Goal: Check status: Check status

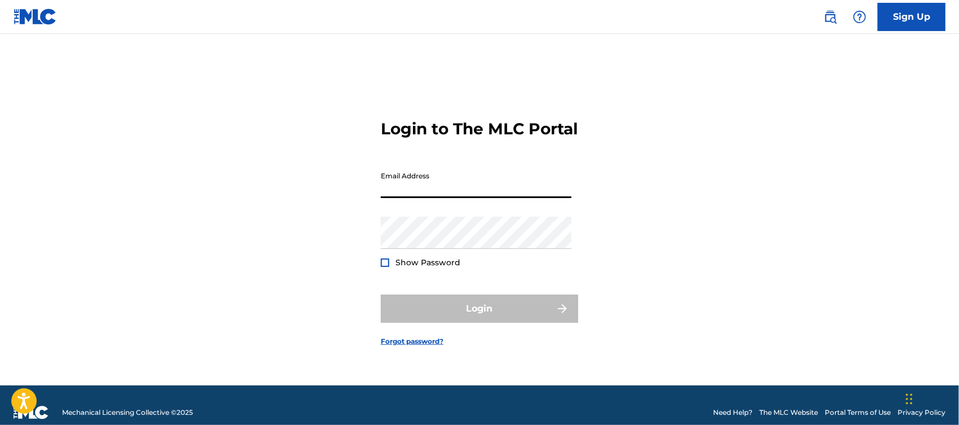
click at [463, 194] on input "Email Address" at bounding box center [476, 182] width 191 height 32
type input "[EMAIL_ADDRESS][DOMAIN_NAME]"
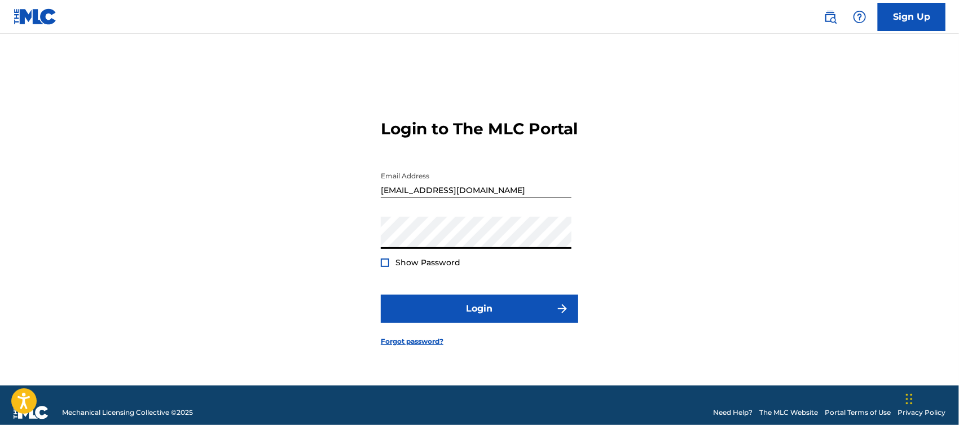
click at [381, 295] on button "Login" at bounding box center [479, 309] width 197 height 28
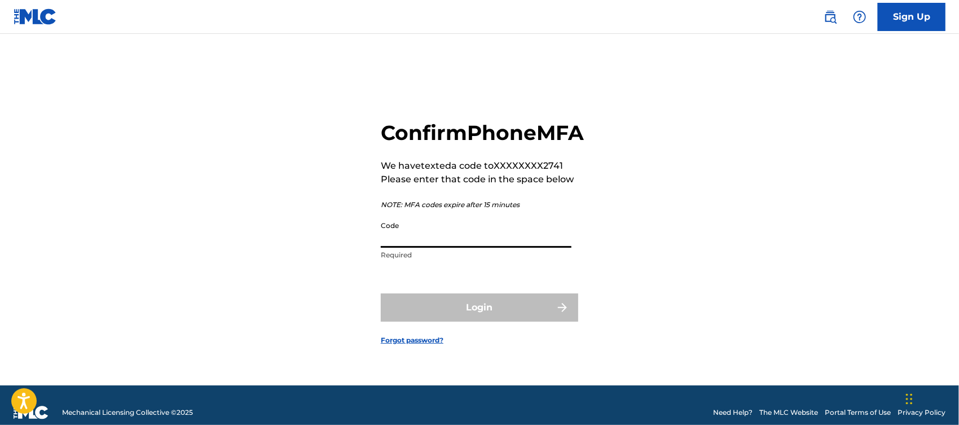
click at [474, 239] on input "Code" at bounding box center [476, 232] width 191 height 32
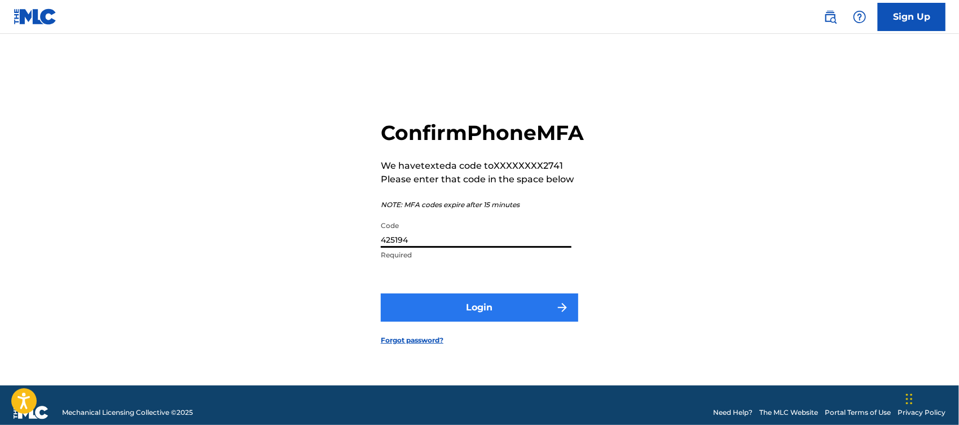
type input "425194"
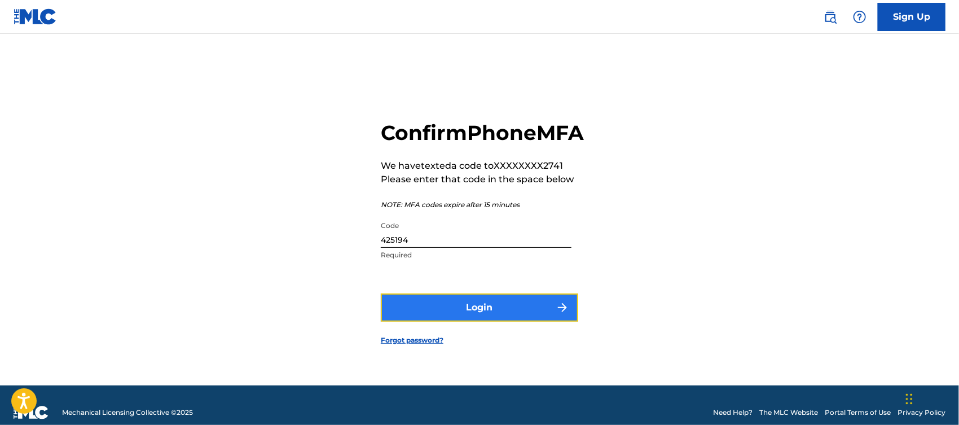
click at [549, 322] on button "Login" at bounding box center [479, 307] width 197 height 28
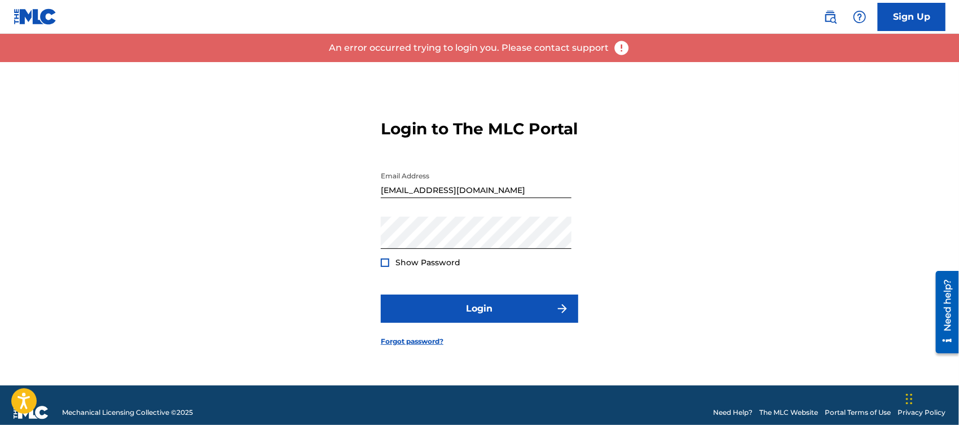
click at [385, 267] on div at bounding box center [385, 262] width 8 height 8
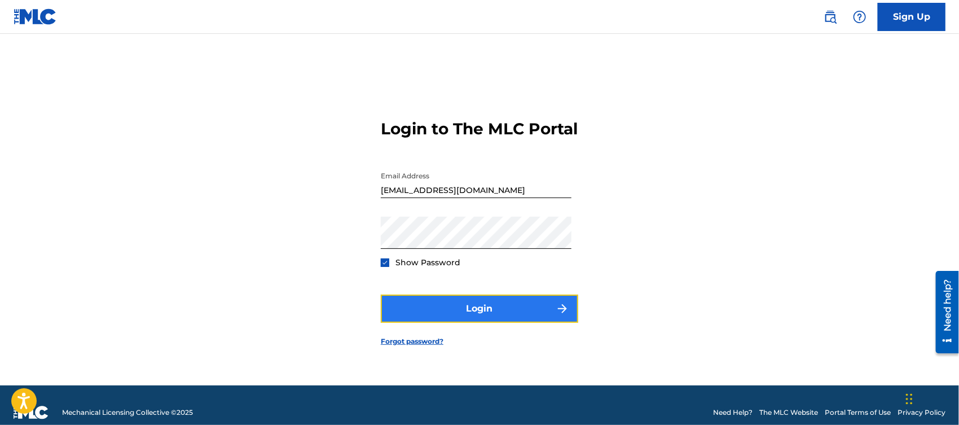
click at [441, 320] on button "Login" at bounding box center [479, 309] width 197 height 28
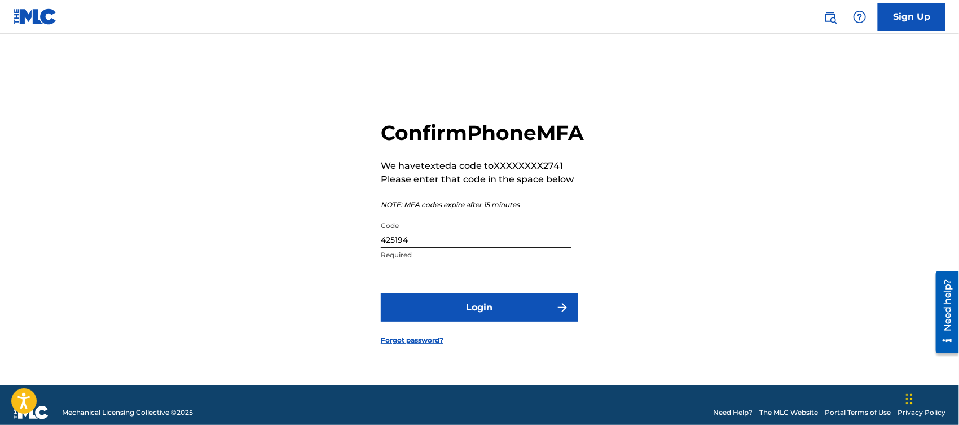
click at [461, 248] on input "425194" at bounding box center [476, 232] width 191 height 32
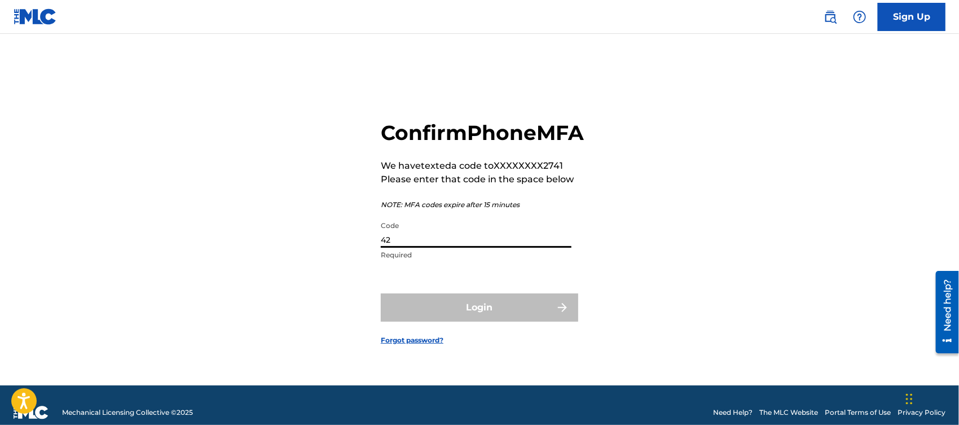
type input "4"
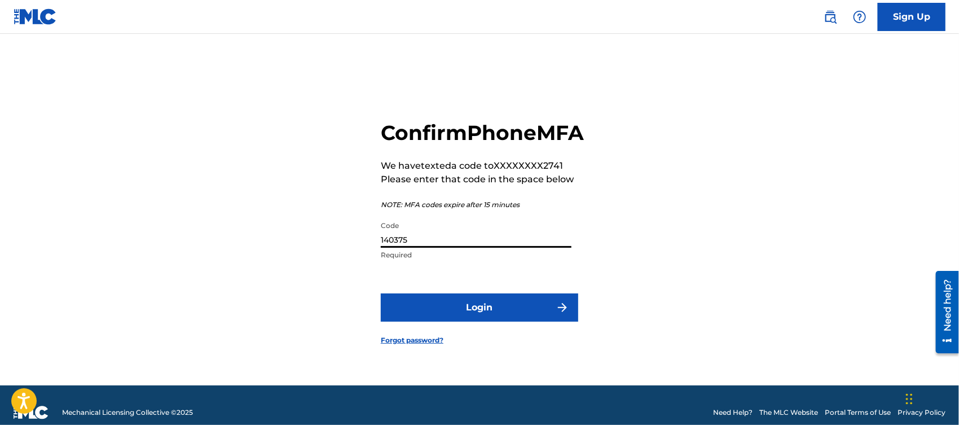
type input "140375"
click at [381, 293] on button "Login" at bounding box center [479, 307] width 197 height 28
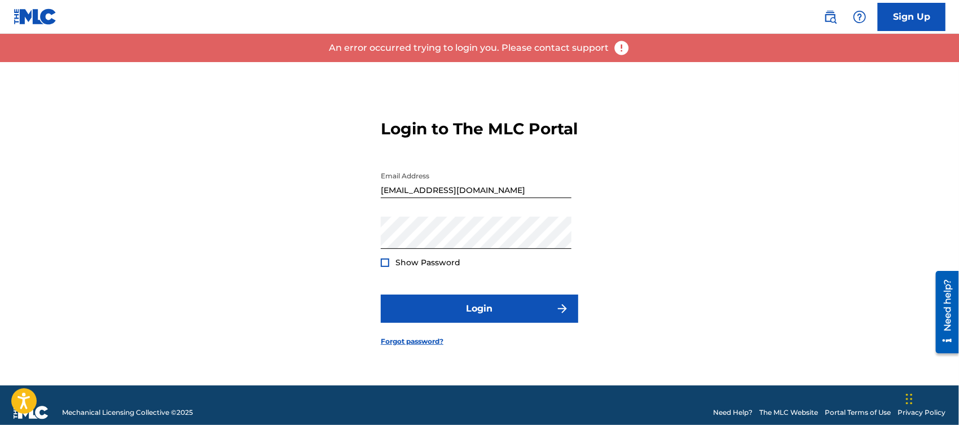
click at [386, 267] on div at bounding box center [385, 262] width 8 height 8
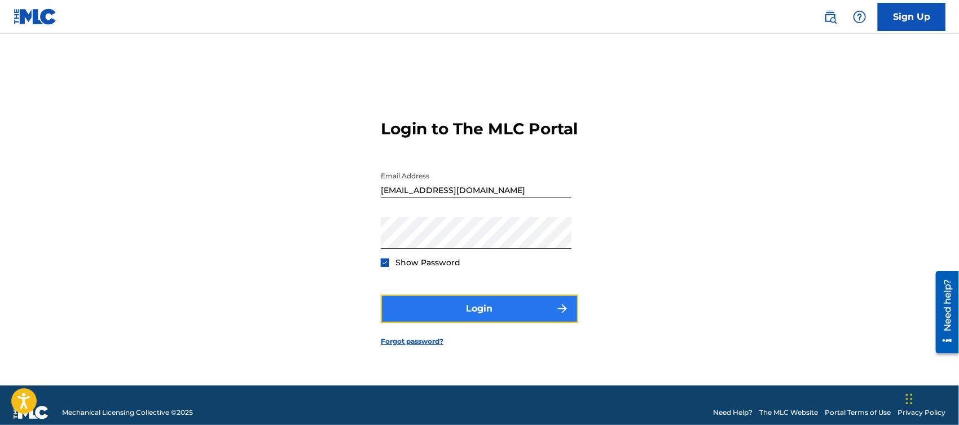
click at [432, 313] on button "Login" at bounding box center [479, 309] width 197 height 28
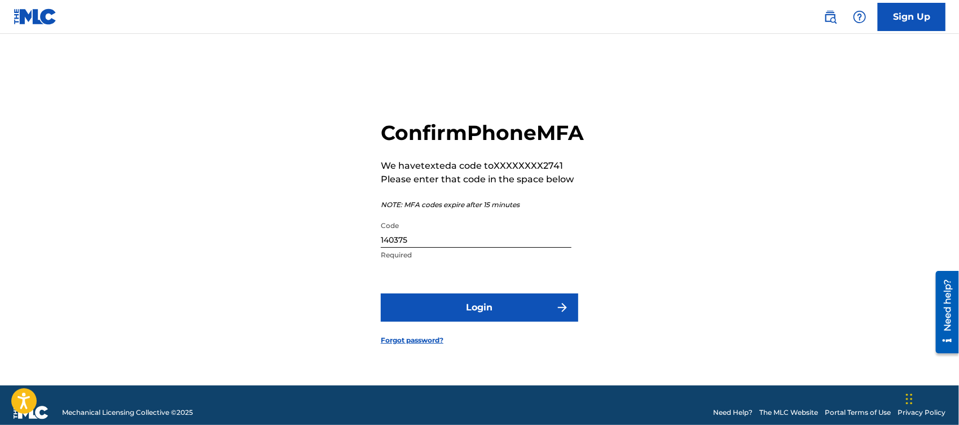
click at [472, 248] on input "140375" at bounding box center [476, 232] width 191 height 32
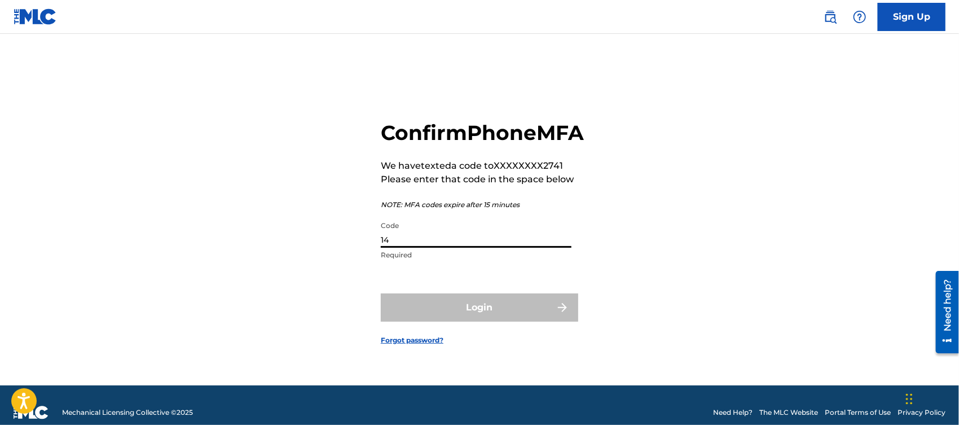
type input "1"
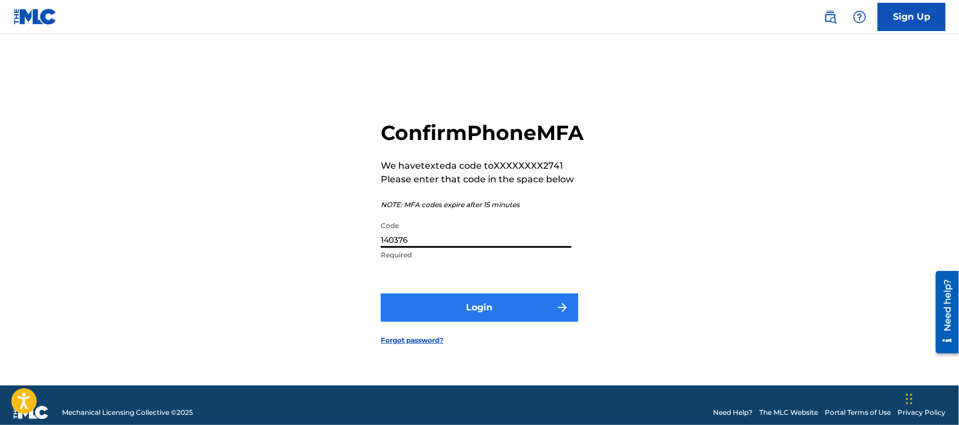
type input "140376"
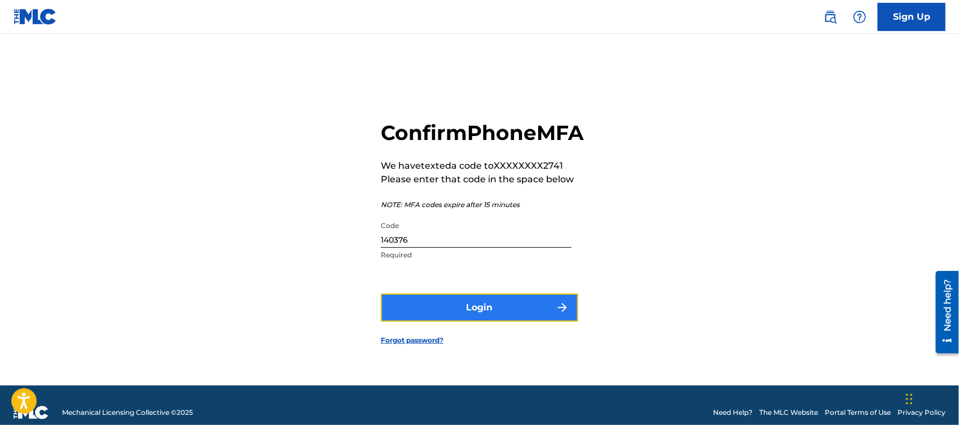
click at [482, 308] on button "Login" at bounding box center [479, 307] width 197 height 28
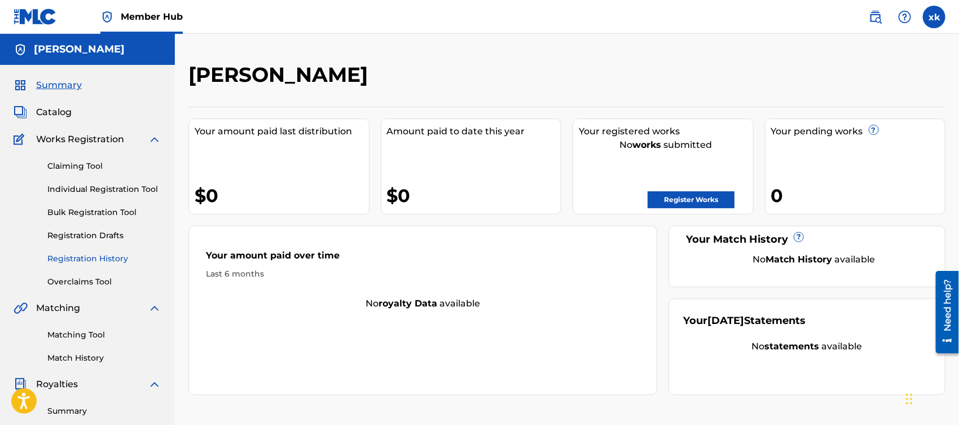
click at [113, 260] on link "Registration History" at bounding box center [104, 259] width 114 height 12
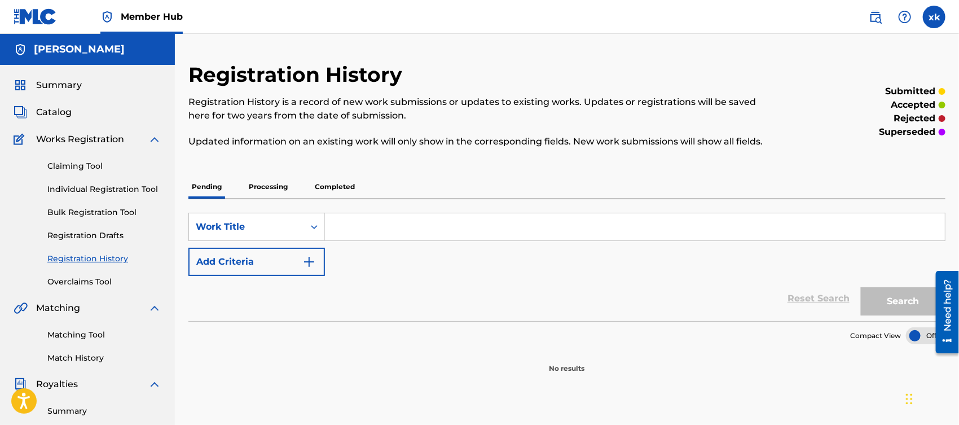
click at [339, 186] on p "Completed" at bounding box center [334, 187] width 47 height 24
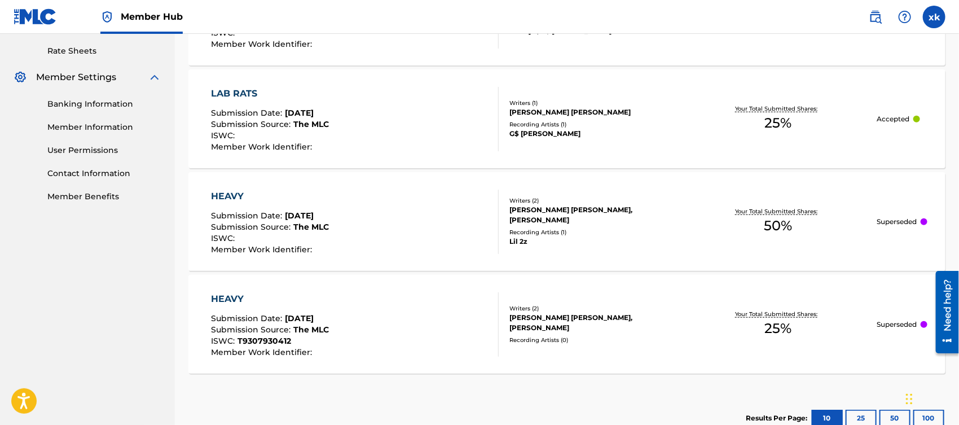
scroll to position [503, 0]
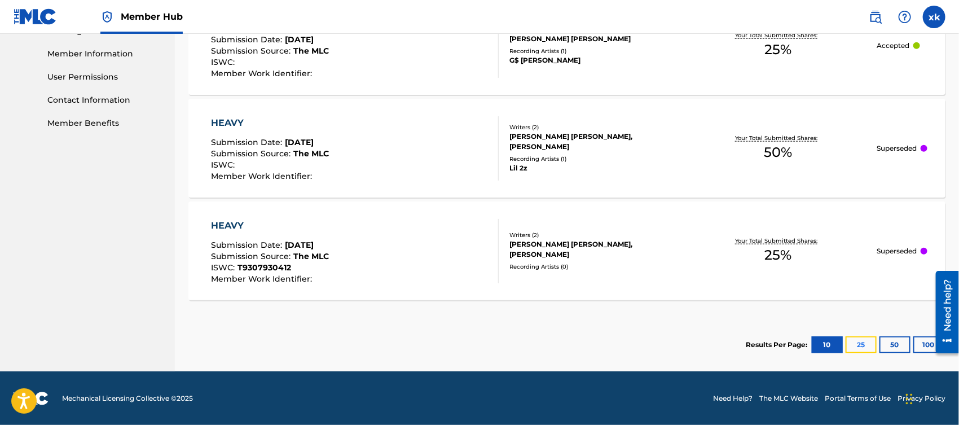
click at [864, 345] on button "25" at bounding box center [861, 344] width 31 height 17
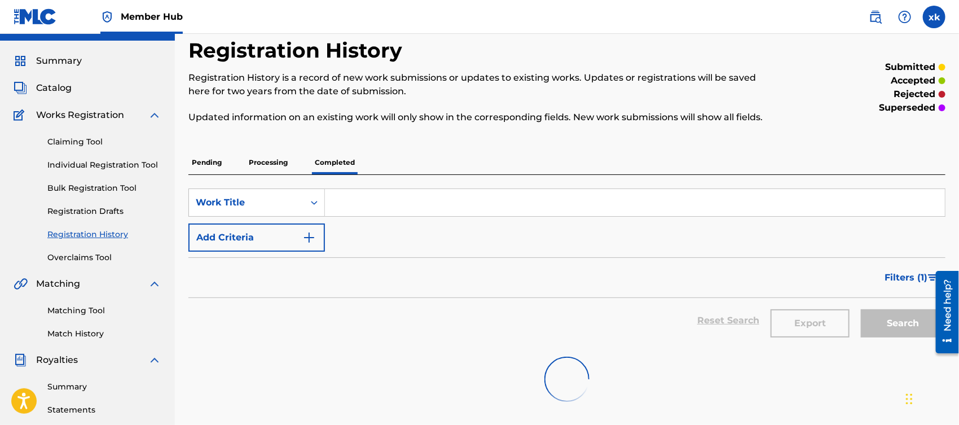
scroll to position [24, 0]
click at [283, 168] on p "Processing" at bounding box center [268, 163] width 46 height 24
